Goal: Check status: Check status

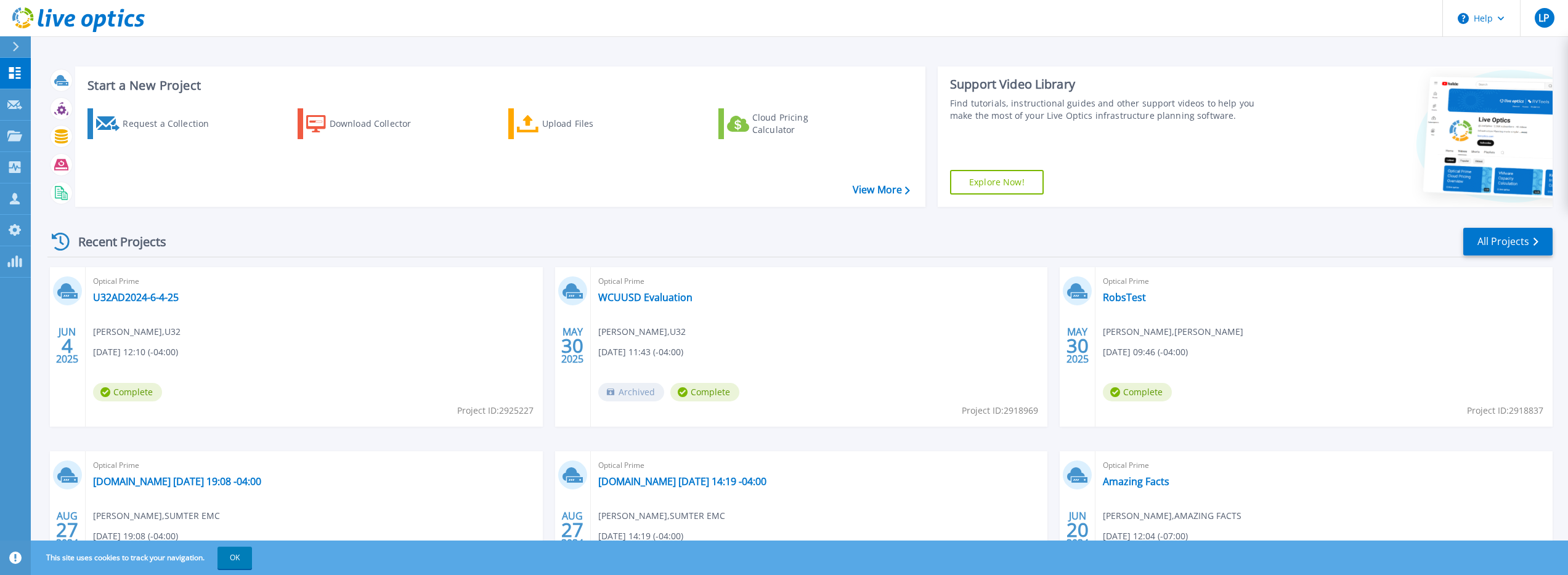
click at [390, 346] on div "Optical Prime U32AD2024-6-4-25 Doc Gordon , U32 06/04/2025, 12:10 (-04:00) Comp…" at bounding box center [314, 347] width 457 height 160
click at [160, 292] on link "U32AD2024-6-4-25" at bounding box center [135, 297] width 86 height 12
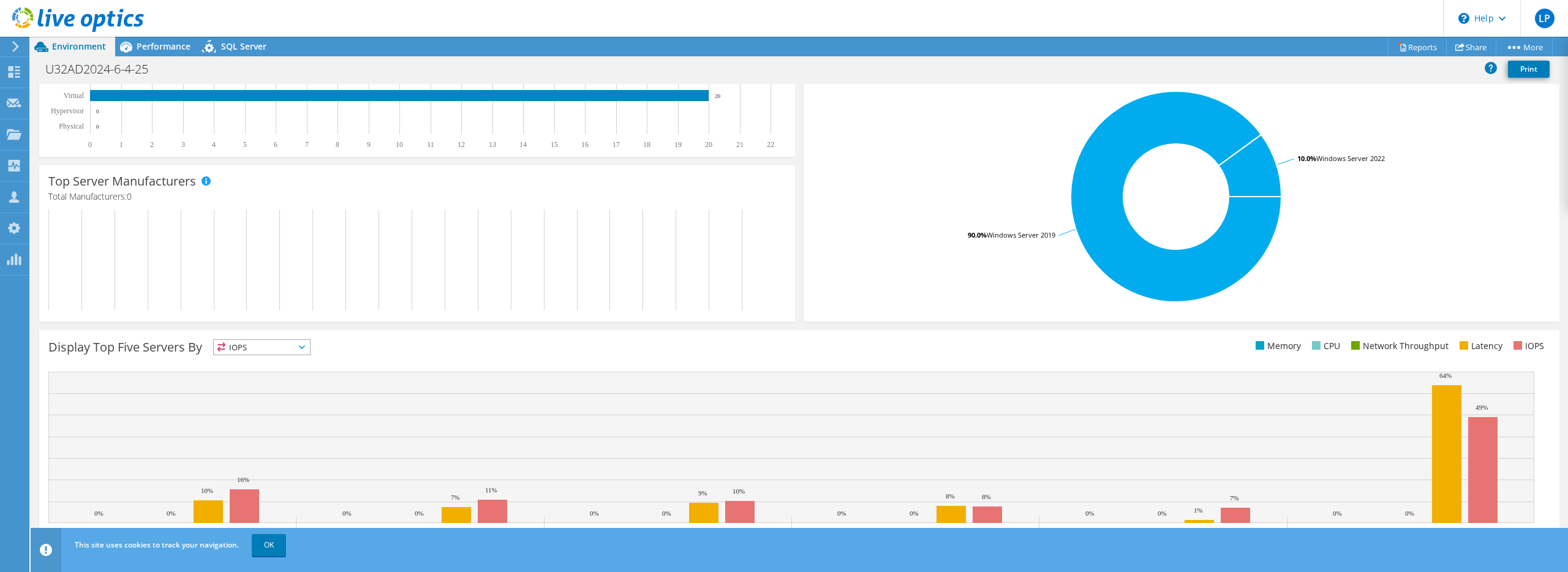
scroll to position [245, 0]
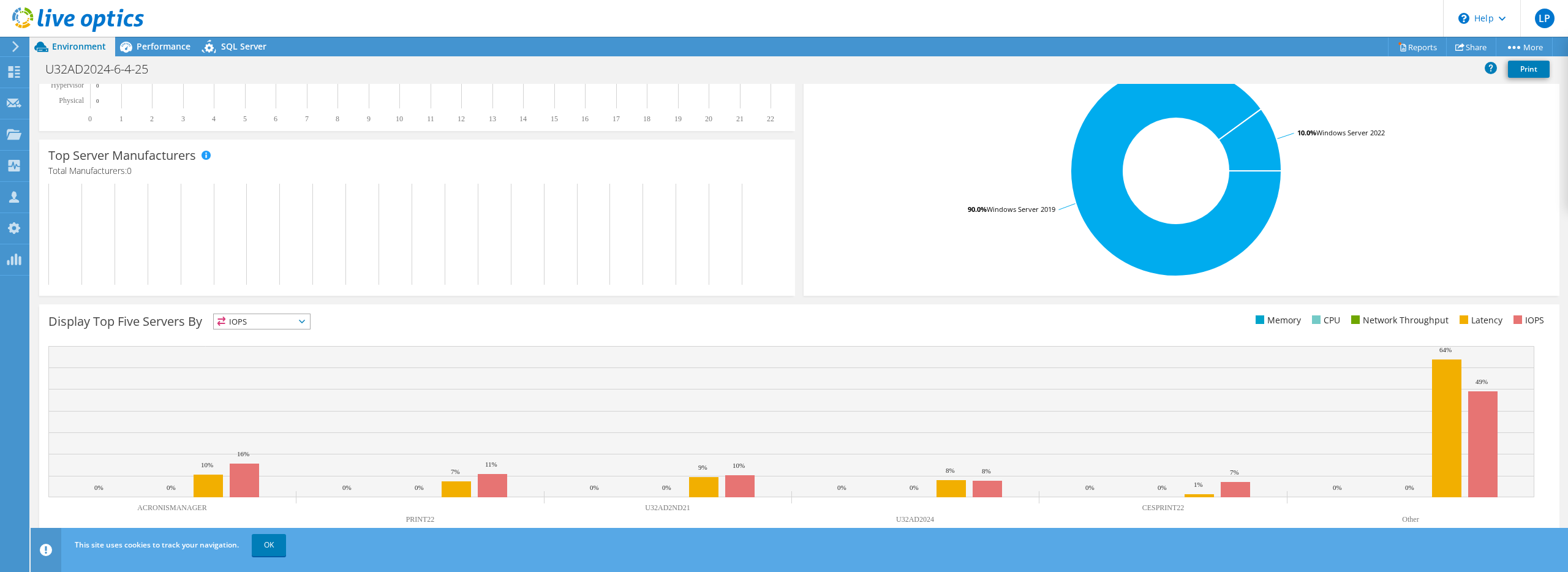
click at [291, 319] on span "IOPS" at bounding box center [262, 322] width 96 height 15
click at [284, 383] on li "Network Throughput" at bounding box center [262, 389] width 96 height 17
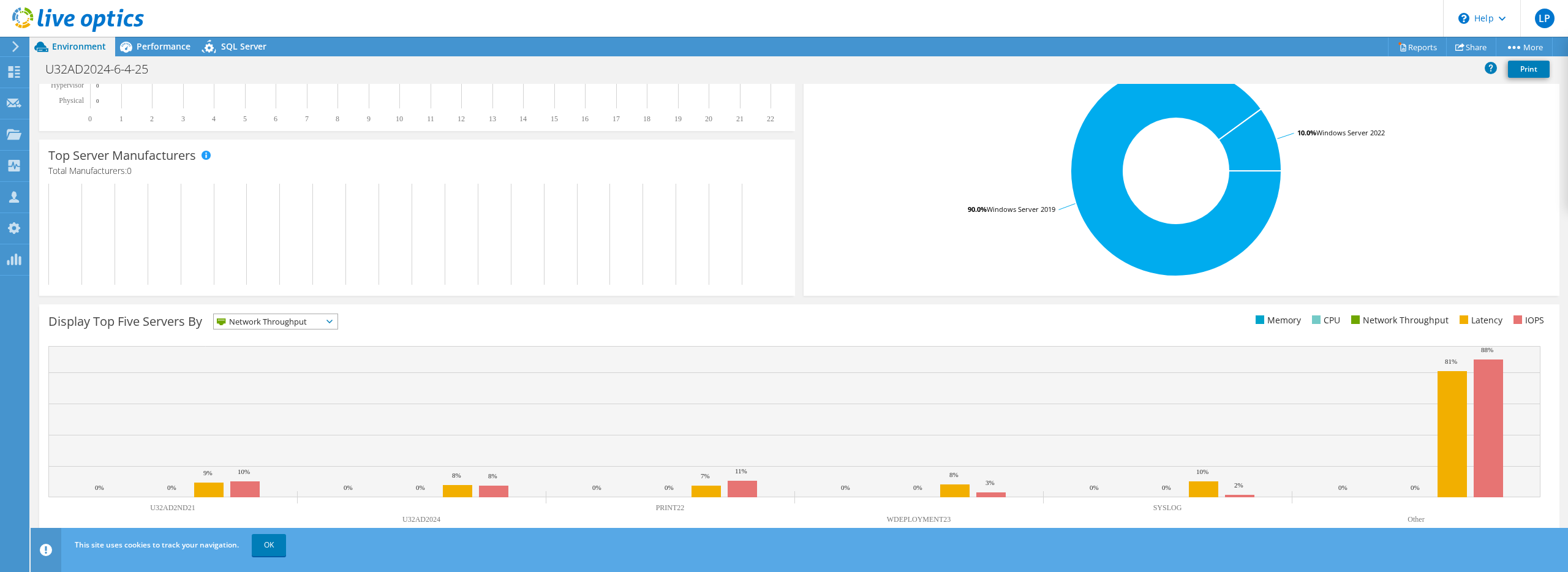
click at [313, 325] on span "Network Throughput" at bounding box center [268, 322] width 109 height 15
click at [304, 406] on li "Latency" at bounding box center [275, 406] width 124 height 17
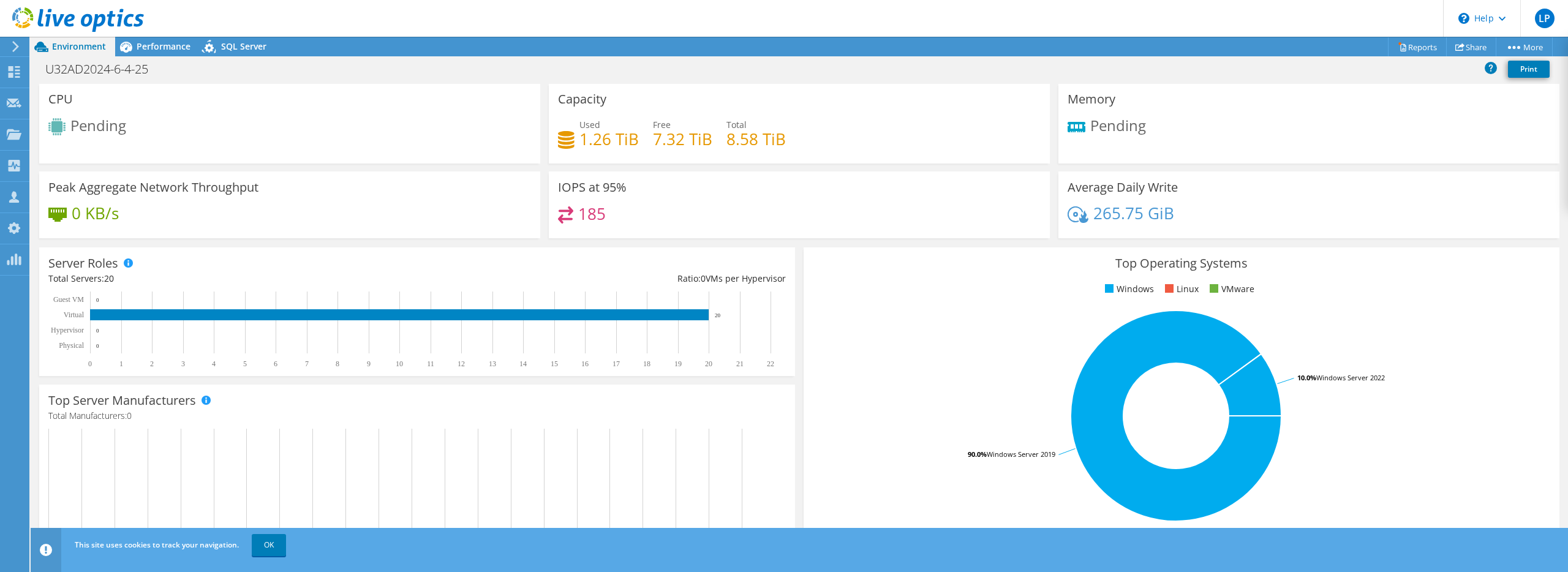
scroll to position [0, 0]
click at [157, 52] on span "Performance" at bounding box center [164, 46] width 54 height 11
